Goal: Task Accomplishment & Management: Manage account settings

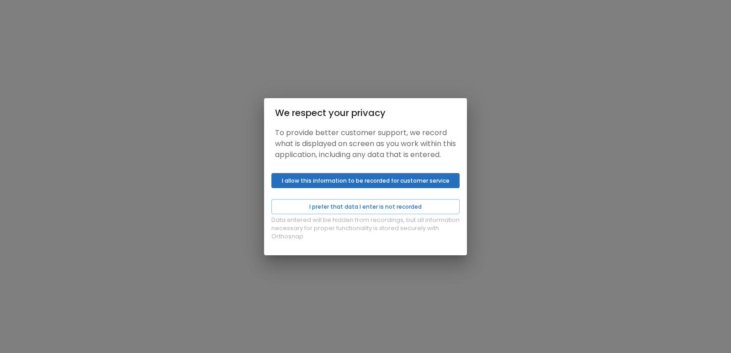
click at [362, 188] on button "I allow this information to be recorded for customer service" at bounding box center [365, 180] width 188 height 15
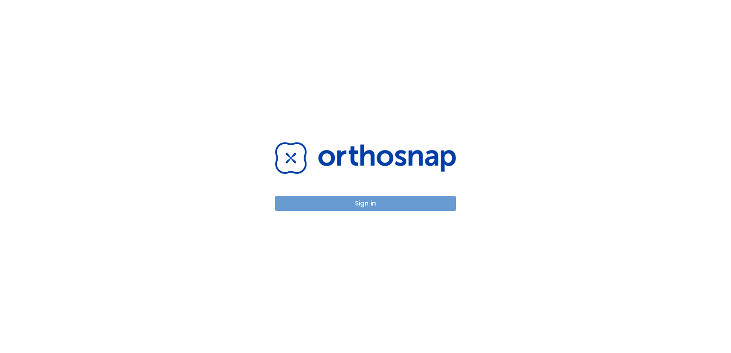
click at [371, 207] on button "Sign in" at bounding box center [365, 203] width 181 height 15
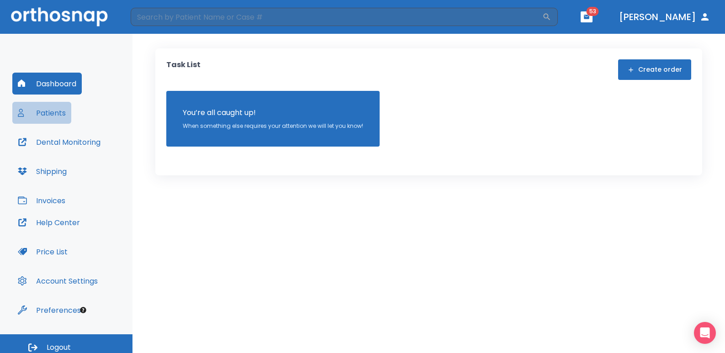
click at [51, 111] on button "Patients" at bounding box center [41, 113] width 59 height 22
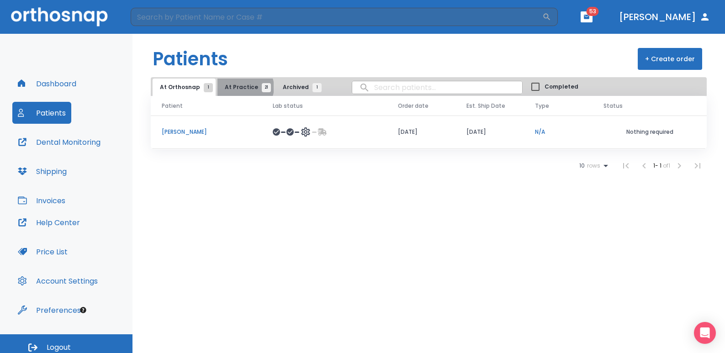
click at [242, 87] on span "At Practice 21" at bounding box center [246, 87] width 42 height 8
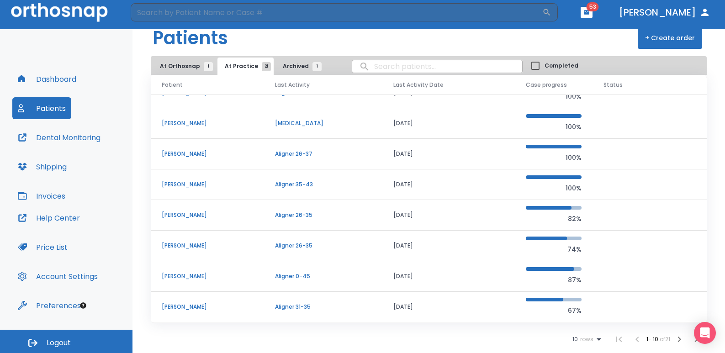
scroll to position [6, 0]
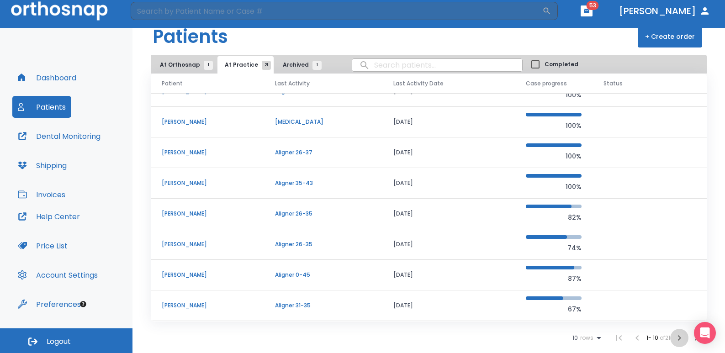
click at [673, 339] on icon "button" at bounding box center [678, 337] width 11 height 11
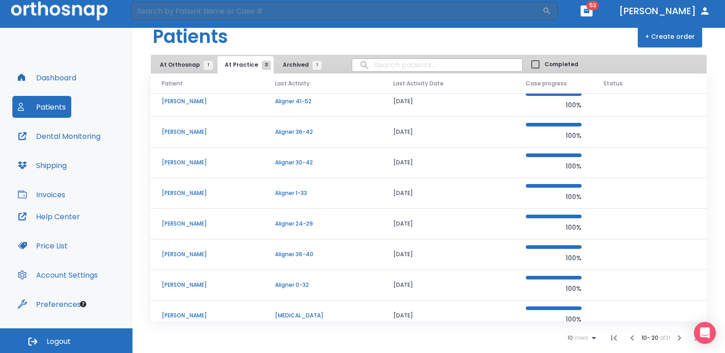
scroll to position [78, 0]
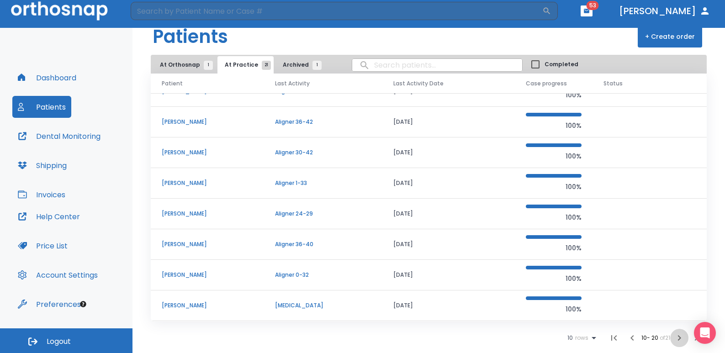
click at [673, 338] on icon "button" at bounding box center [678, 337] width 11 height 11
